Goal: Find specific page/section: Find specific page/section

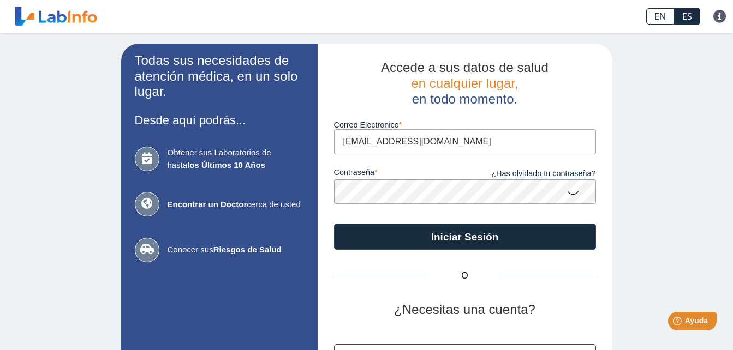
type input "[EMAIL_ADDRESS][DOMAIN_NAME]"
click at [334, 224] on button "Iniciar Sesión" at bounding box center [465, 237] width 262 height 26
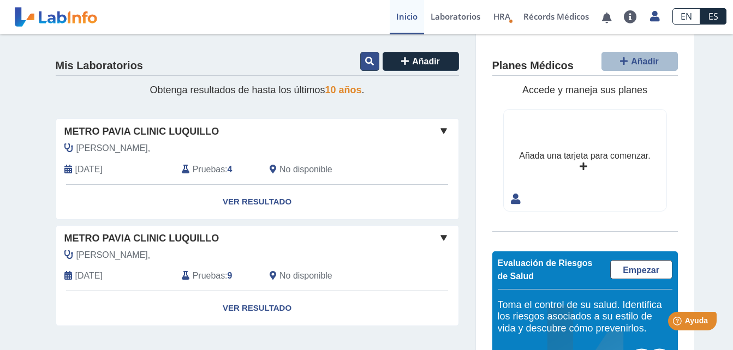
click at [365, 58] on icon at bounding box center [369, 61] width 9 height 9
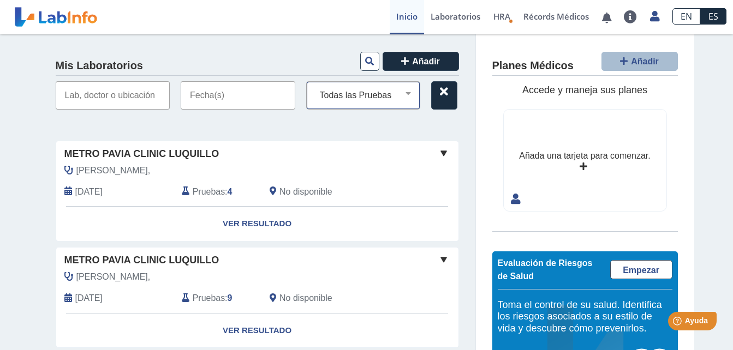
click at [403, 93] on select "Todas las Pruebas alt ast basic metabolic panel cbc cmp creatinine spot urine h…" at bounding box center [367, 95] width 105 height 14
click at [205, 98] on input "text" at bounding box center [238, 95] width 115 height 28
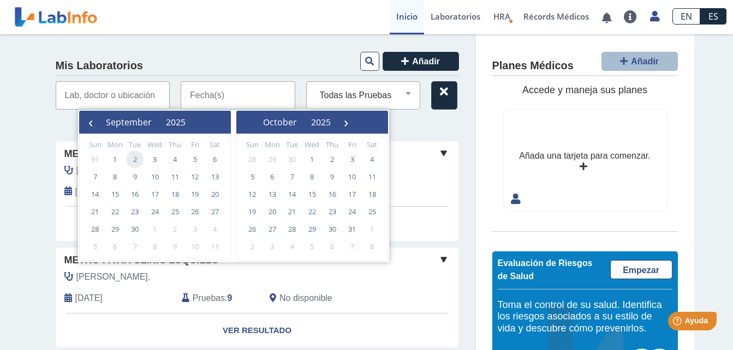
click at [133, 157] on span "2" at bounding box center [134, 159] width 17 height 17
click at [249, 94] on input "text" at bounding box center [238, 95] width 115 height 28
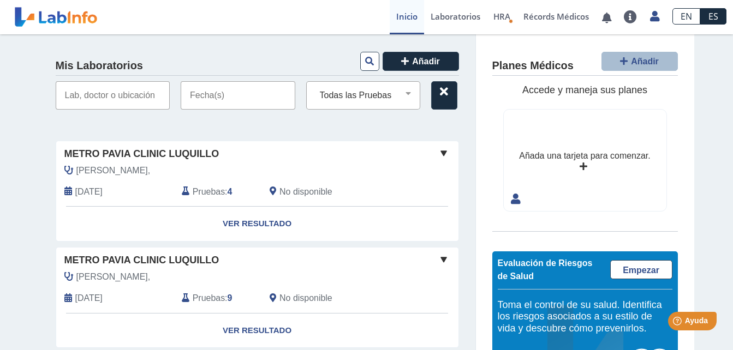
click at [249, 94] on input "text" at bounding box center [238, 95] width 115 height 28
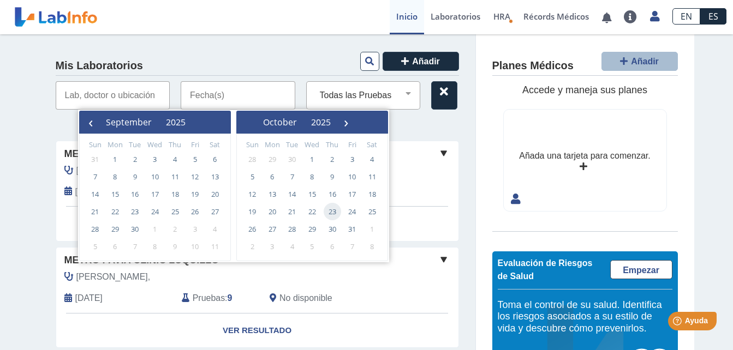
click at [111, 93] on input "text" at bounding box center [113, 95] width 115 height 28
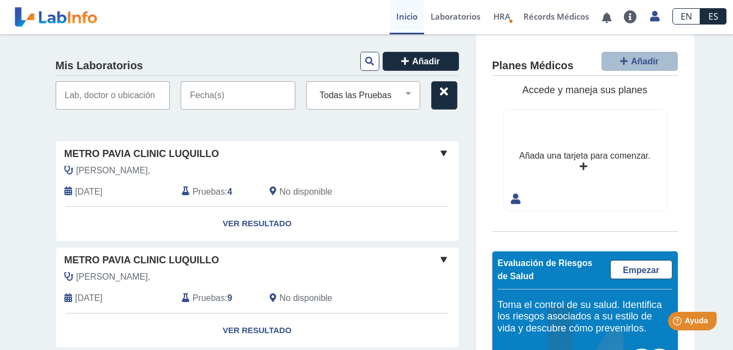
click at [111, 93] on input "text" at bounding box center [113, 95] width 115 height 28
click at [33, 108] on div "Mis Laboratorios Añadir Todas las Pruebas alt ast basic metabolic panel cbc cmp…" at bounding box center [366, 225] width 733 height 382
